Goal: Transaction & Acquisition: Purchase product/service

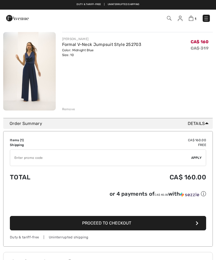
scroll to position [46, 0]
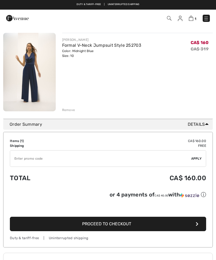
click at [121, 228] on button "Proceed to Checkout" at bounding box center [108, 224] width 196 height 14
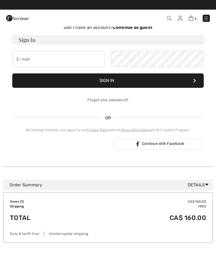
scroll to position [42, 0]
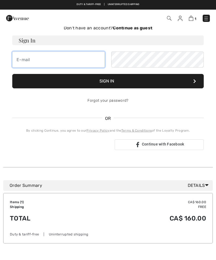
click at [58, 60] on input "email" at bounding box center [58, 59] width 93 height 16
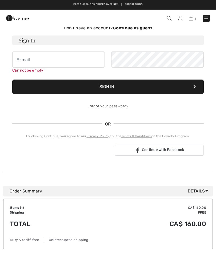
type input "[EMAIL_ADDRESS][DOMAIN_NAME]"
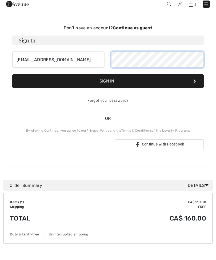
scroll to position [0, 0]
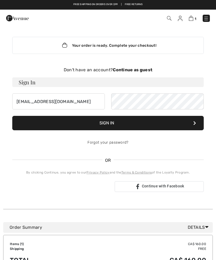
click at [137, 69] on strong "Continue as guest" at bounding box center [132, 69] width 39 height 5
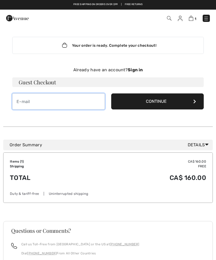
click at [67, 106] on input "email" at bounding box center [58, 101] width 93 height 16
type input "[EMAIL_ADDRESS][DOMAIN_NAME]"
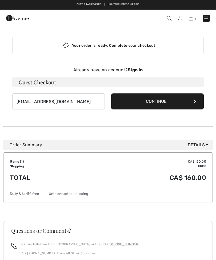
click at [158, 104] on button "Continue" at bounding box center [157, 101] width 93 height 16
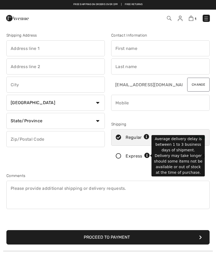
click at [148, 156] on icon at bounding box center [147, 156] width 6 height 6
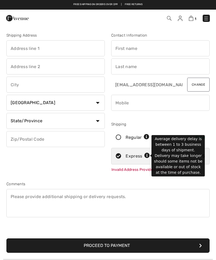
click at [85, 164] on div "Shipping Address Country Canada United States Afghanistan Aland Islands Albania…" at bounding box center [55, 104] width 105 height 142
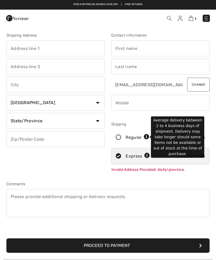
click at [148, 136] on icon at bounding box center [147, 137] width 6 height 6
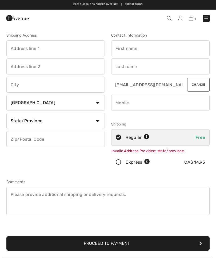
click at [86, 167] on div "Shipping Address Country Canada United States Afghanistan Aland Islands Albania…" at bounding box center [55, 103] width 105 height 140
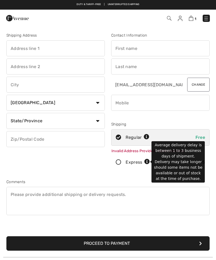
click at [145, 164] on icon at bounding box center [147, 162] width 6 height 6
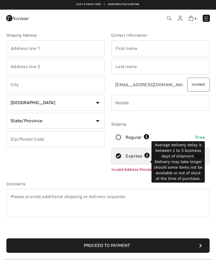
click at [146, 138] on icon at bounding box center [147, 137] width 6 height 6
radio input "true"
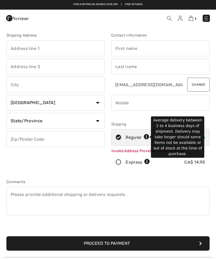
click at [148, 164] on icon at bounding box center [147, 162] width 6 height 6
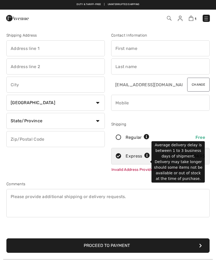
click at [61, 49] on input "text" at bounding box center [55, 48] width 98 height 16
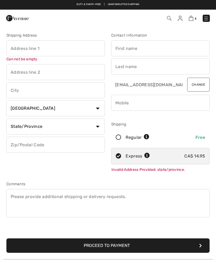
type input "Kelsey"
type input "Toronto"
type input "Howarth"
type input "M4E 1Z2"
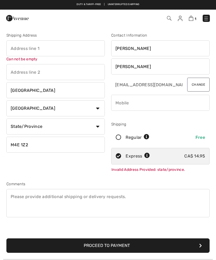
type input "[STREET_ADDRESS]"
click at [97, 126] on select "State/Province Alberta British Columbia Manitoba New Brunswick Newfoundland and…" at bounding box center [55, 126] width 98 height 16
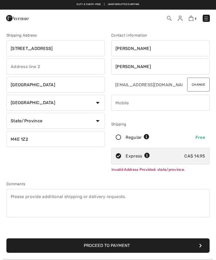
select select "ON"
click at [155, 102] on input "phone" at bounding box center [160, 103] width 98 height 16
type input "4265227399"
click at [85, 166] on div "Shipping Address 4-21 Swanwick Ave Toronto Country Canada United States Afghani…" at bounding box center [55, 104] width 105 height 142
click at [109, 249] on button "Proceed to Payment" at bounding box center [107, 245] width 203 height 14
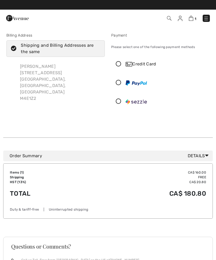
click at [120, 64] on icon at bounding box center [119, 64] width 14 height 6
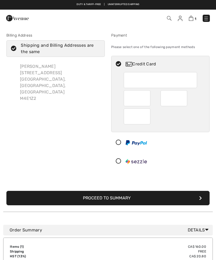
type input "795"
click at [126, 200] on button "Proceed to Summary" at bounding box center [107, 198] width 203 height 14
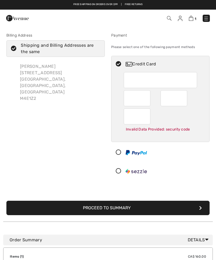
click at [123, 210] on button "Proceed to Summary" at bounding box center [107, 208] width 203 height 14
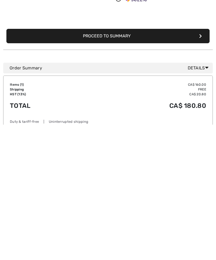
scroll to position [36, 0]
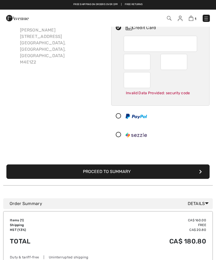
click at [129, 175] on button "Proceed to Summary" at bounding box center [107, 171] width 203 height 14
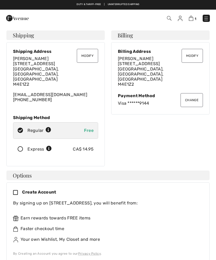
click at [22, 146] on icon at bounding box center [20, 149] width 14 height 6
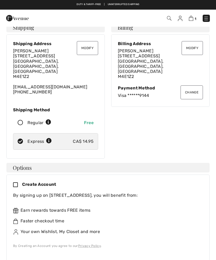
scroll to position [7, 0]
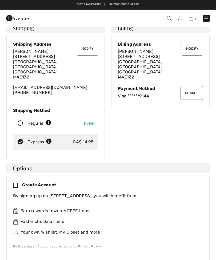
click at [9, 17] on img at bounding box center [17, 18] width 23 height 11
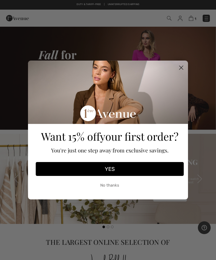
click at [122, 169] on button "YES" at bounding box center [110, 169] width 148 height 14
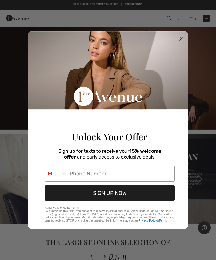
click at [63, 174] on icon "Search Countries" at bounding box center [63, 173] width 5 height 5
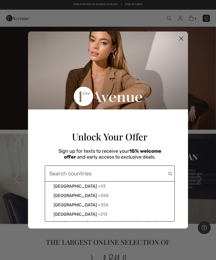
scroll to position [8, 0]
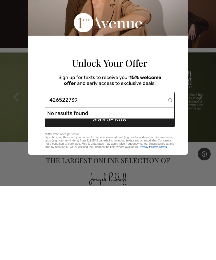
type input "4265227399"
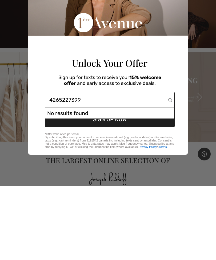
scroll to position [82, 0]
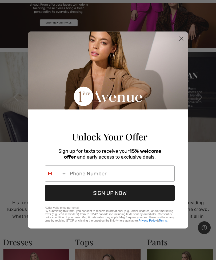
click at [113, 178] on input "Phone Number" at bounding box center [121, 173] width 108 height 15
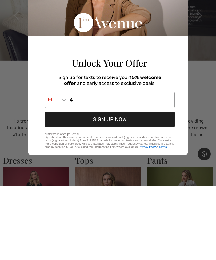
scroll to position [0, 0]
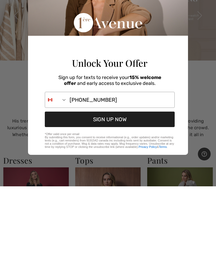
type input "416-522-7399"
click at [125, 185] on button "SIGN UP NOW" at bounding box center [110, 192] width 130 height 15
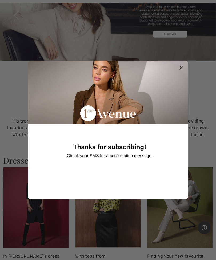
click at [182, 72] on circle "Close dialog" at bounding box center [181, 67] width 9 height 9
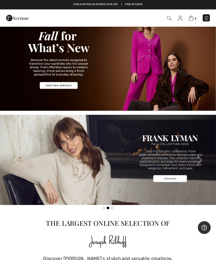
scroll to position [0, 0]
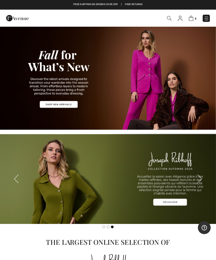
click at [193, 19] on img at bounding box center [191, 18] width 5 height 5
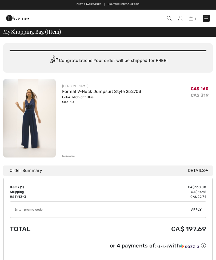
click at [133, 213] on input "TEXT" at bounding box center [100, 209] width 181 height 16
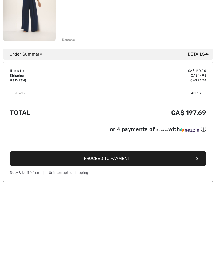
type input "NEW15"
click at [200, 158] on div "✔ Apply Remove" at bounding box center [108, 166] width 196 height 17
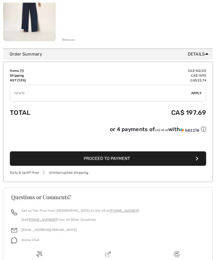
click at [196, 95] on span "Apply" at bounding box center [196, 93] width 11 height 5
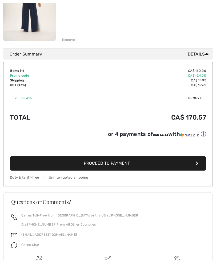
click at [124, 165] on span "Proceed to Payment" at bounding box center [107, 163] width 46 height 5
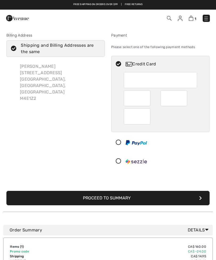
click at [175, 163] on div at bounding box center [159, 161] width 94 height 16
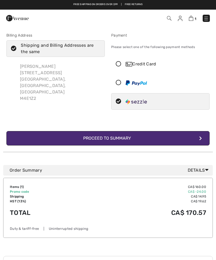
click at [119, 63] on icon at bounding box center [119, 64] width 14 height 6
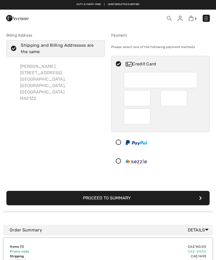
click at [144, 63] on div "Credit Card" at bounding box center [166, 64] width 80 height 6
radio input "true"
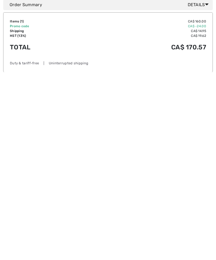
scroll to position [37, 0]
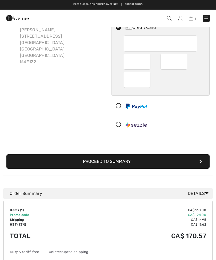
click at [116, 157] on button "Proceed to Summary" at bounding box center [107, 161] width 203 height 14
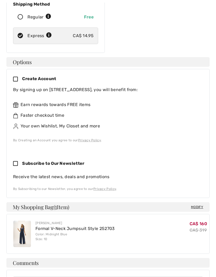
scroll to position [114, 0]
click at [23, 224] on img at bounding box center [22, 233] width 18 height 26
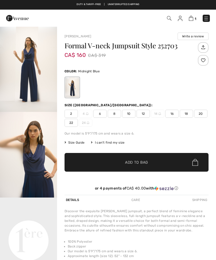
checkbox input "true"
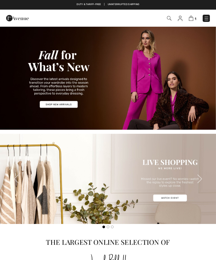
checkbox input "true"
click at [193, 20] on img at bounding box center [191, 18] width 5 height 5
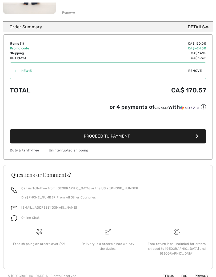
scroll to position [145, 0]
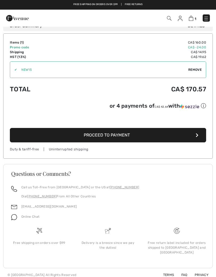
click at [120, 136] on span "Proceed to Payment" at bounding box center [107, 134] width 46 height 5
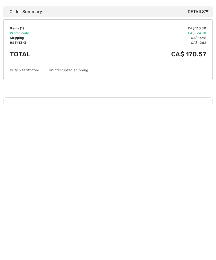
scroll to position [62, 0]
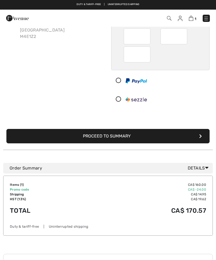
click at [125, 136] on button "Proceed to Summary" at bounding box center [107, 136] width 203 height 14
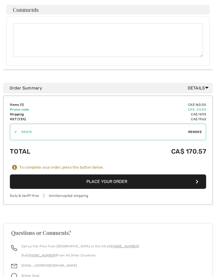
scroll to position [367, 0]
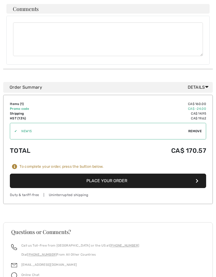
click at [108, 173] on button "Place Your Order" at bounding box center [108, 180] width 196 height 14
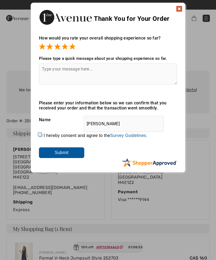
click at [179, 10] on img at bounding box center [179, 9] width 6 height 6
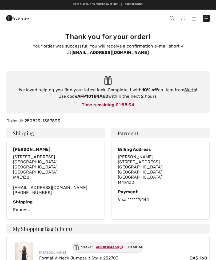
click at [26, 245] on img at bounding box center [24, 255] width 18 height 26
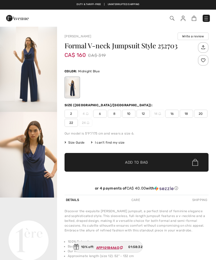
checkbox input "true"
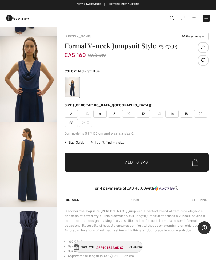
scroll to position [343, 0]
